Goal: Book appointment/travel/reservation

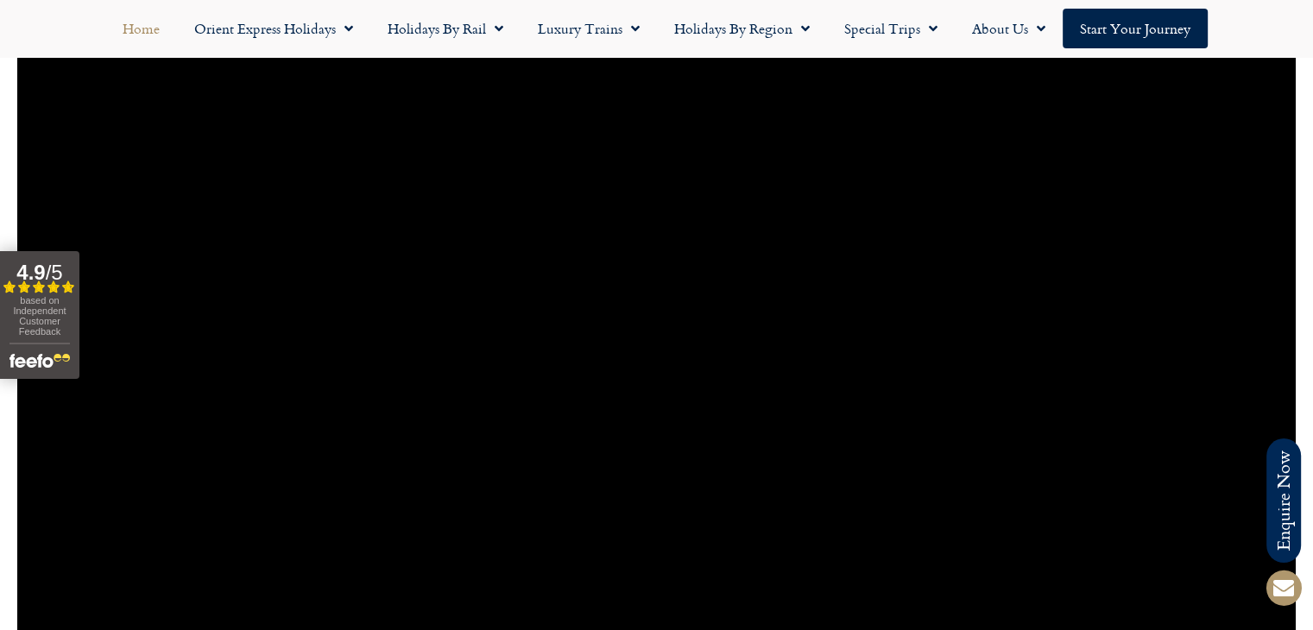
scroll to position [949, 0]
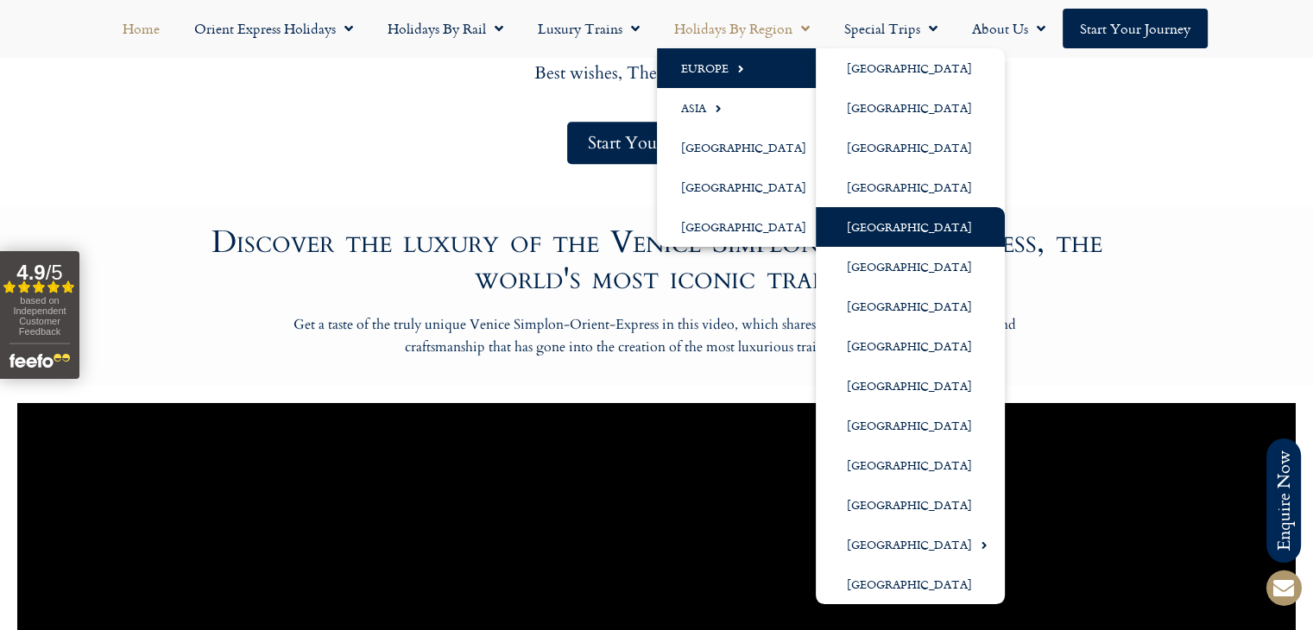
click at [863, 223] on link "[GEOGRAPHIC_DATA]" at bounding box center [910, 227] width 189 height 40
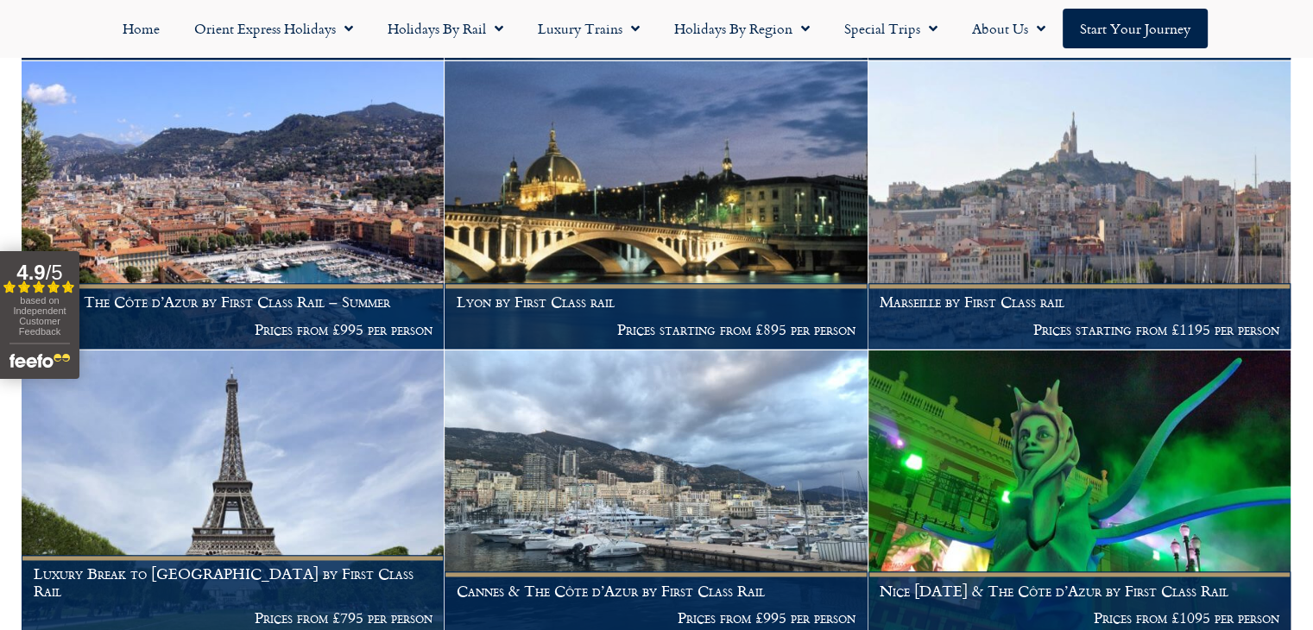
scroll to position [2417, 0]
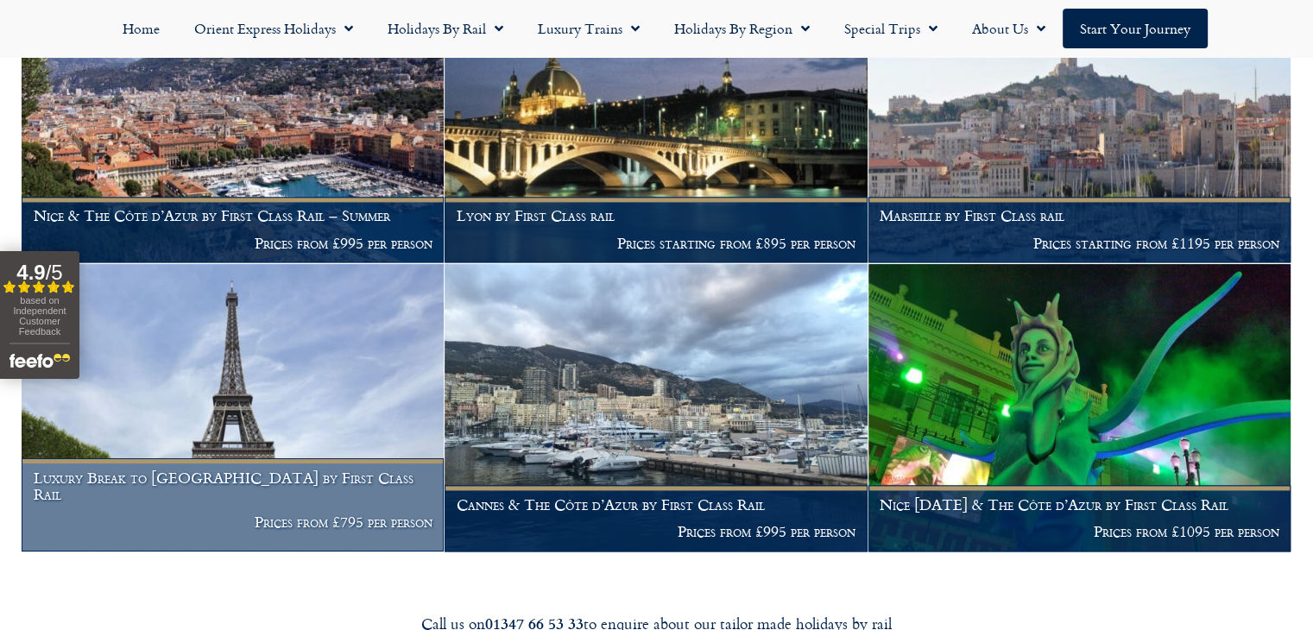
click at [231, 491] on h1 "Luxury Break to Paris by First Class Rail" at bounding box center [233, 487] width 399 height 34
